Goal: Task Accomplishment & Management: Manage account settings

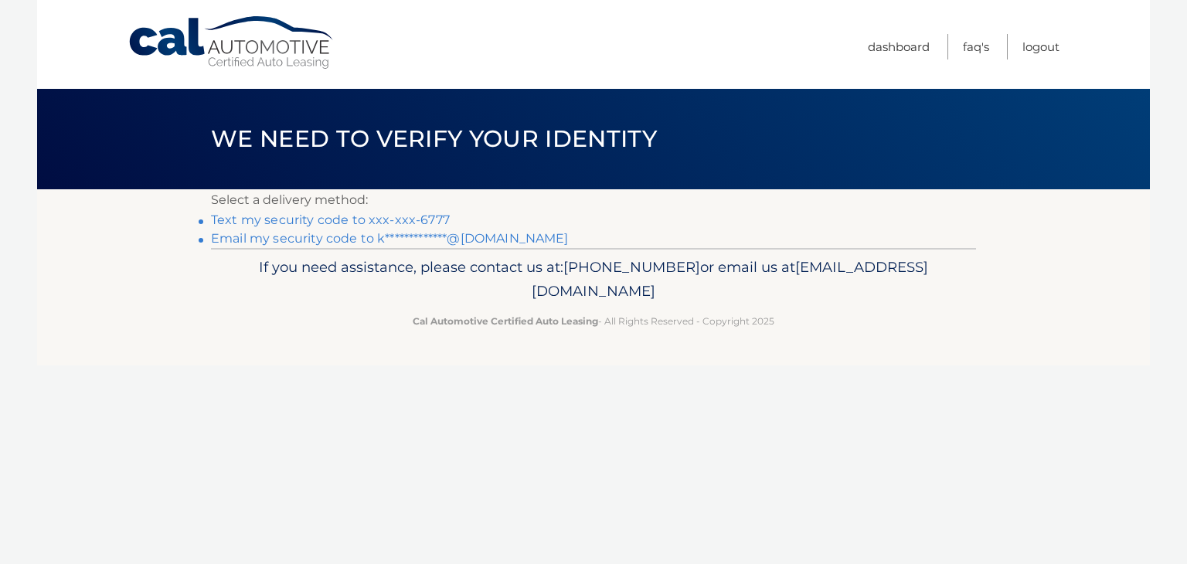
click at [430, 220] on link "Text my security code to xxx-xxx-6777" at bounding box center [330, 219] width 239 height 15
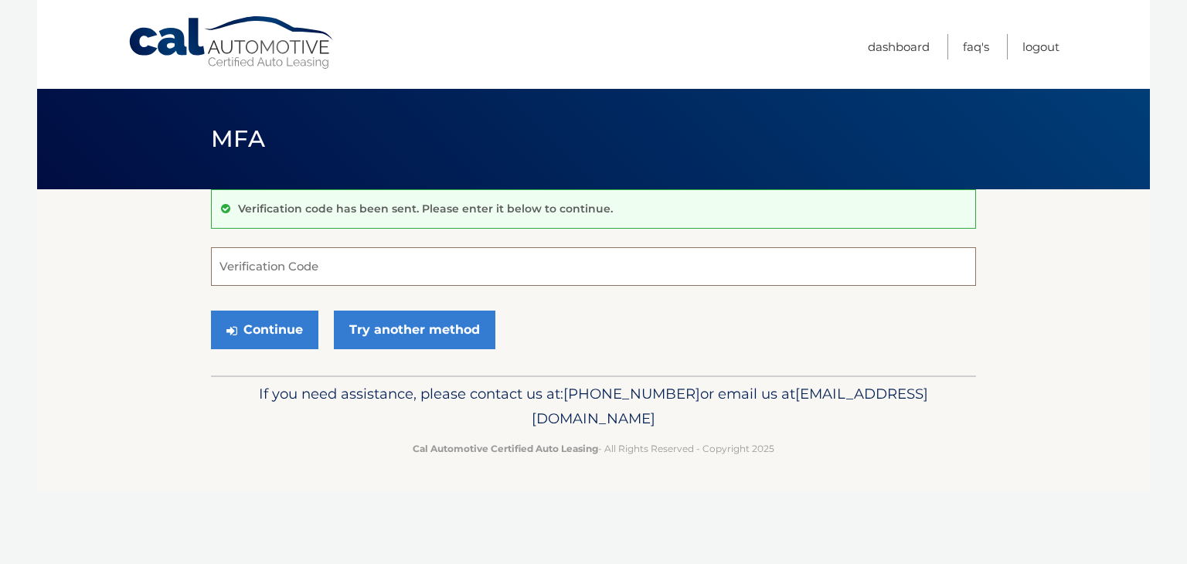
click at [341, 277] on input "Verification Code" at bounding box center [593, 266] width 765 height 39
type input "571370"
click at [278, 323] on button "Continue" at bounding box center [264, 330] width 107 height 39
